Goal: Find specific page/section: Find specific page/section

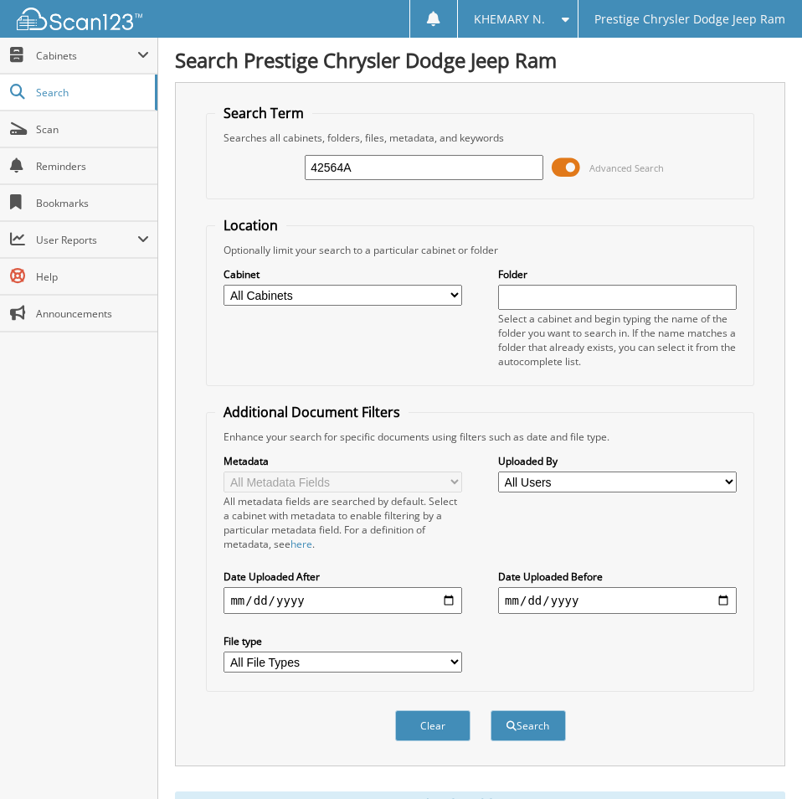
drag, startPoint x: 371, startPoint y: 170, endPoint x: 261, endPoint y: 151, distance: 111.4
click at [271, 155] on div "42564A Advanced Search" at bounding box center [479, 167] width 529 height 45
type input "54831U"
click at [491, 710] on button "Search" at bounding box center [528, 725] width 75 height 31
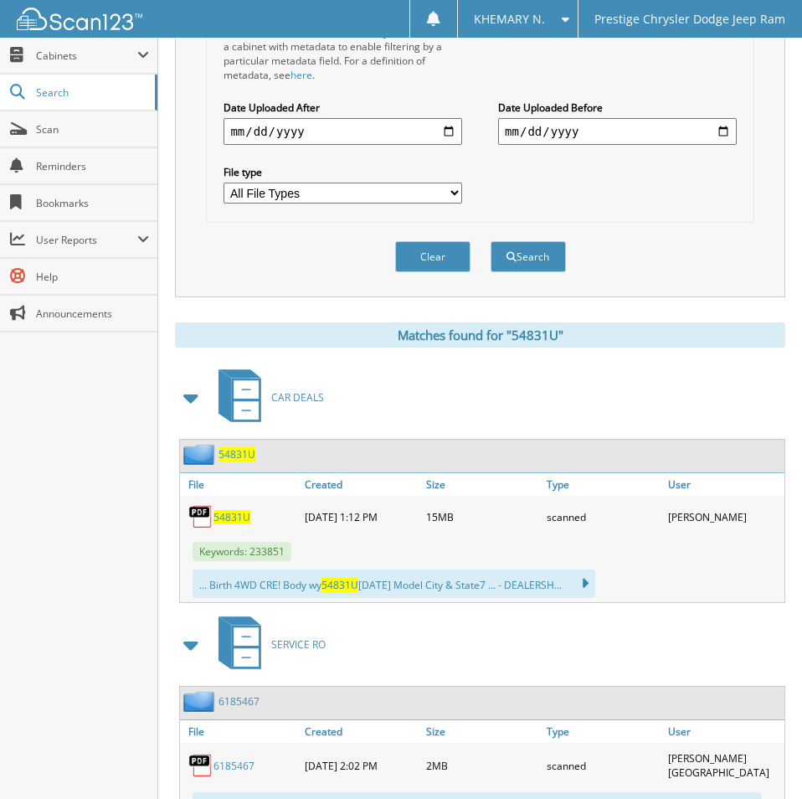
scroll to position [502, 0]
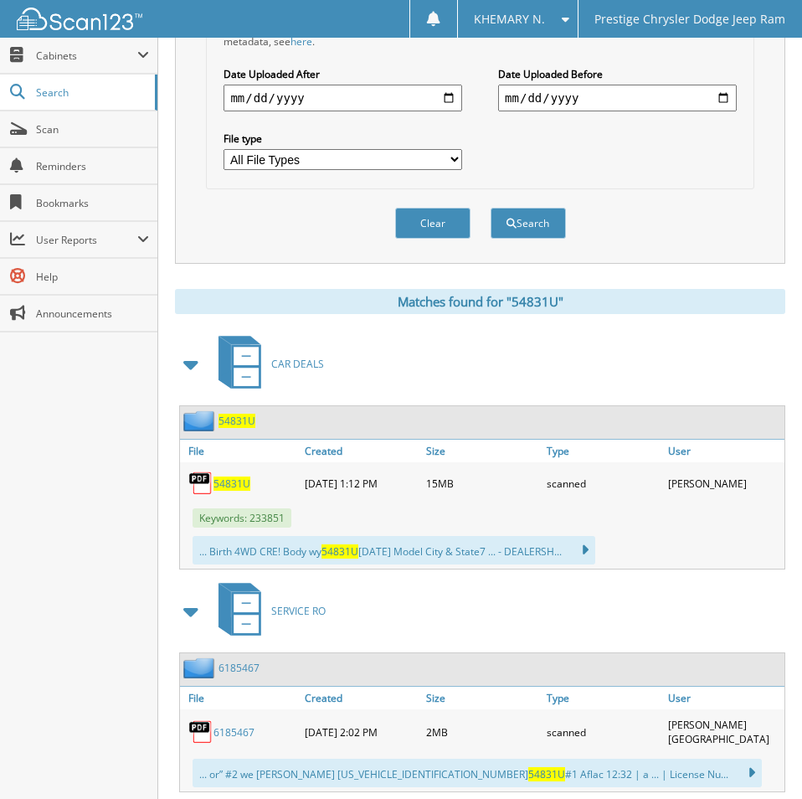
click at [225, 488] on span "54831U" at bounding box center [231, 483] width 37 height 14
click at [709, 209] on div "Clear Search" at bounding box center [480, 223] width 548 height 68
drag, startPoint x: 66, startPoint y: 484, endPoint x: 701, endPoint y: 286, distance: 664.7
click at [73, 482] on div "Close Cabinets My Company Email Addresses Search Scan" at bounding box center [79, 418] width 158 height 761
click at [739, 234] on div "Clear Search" at bounding box center [480, 223] width 548 height 68
